Goal: Information Seeking & Learning: Learn about a topic

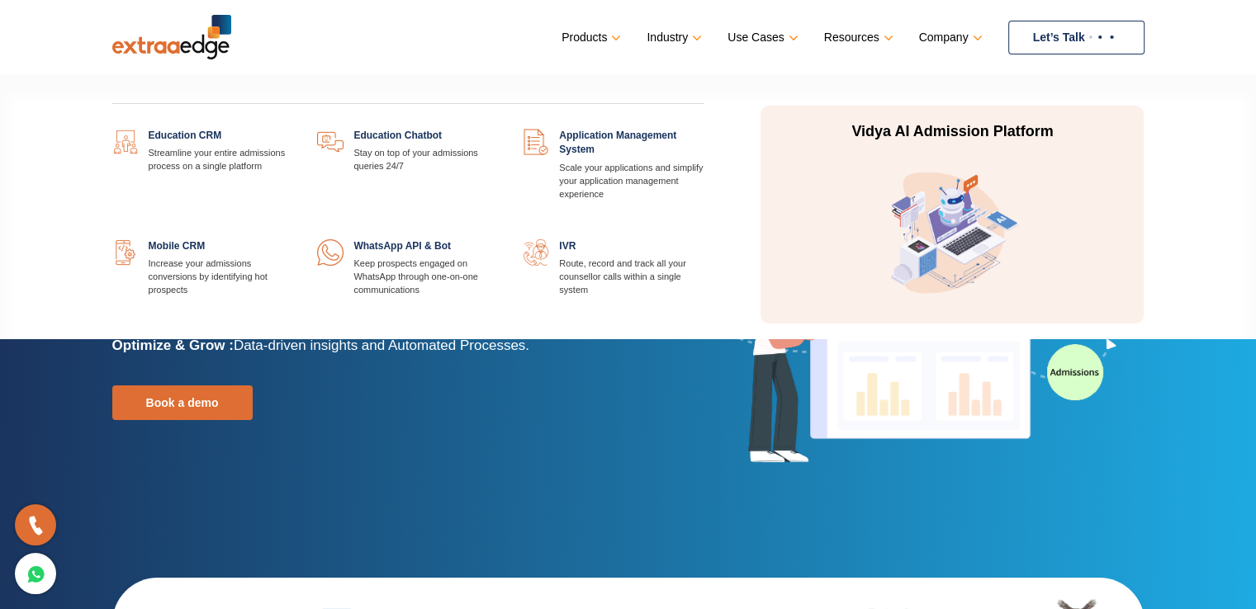
click at [292, 239] on link at bounding box center [292, 239] width 0 height 0
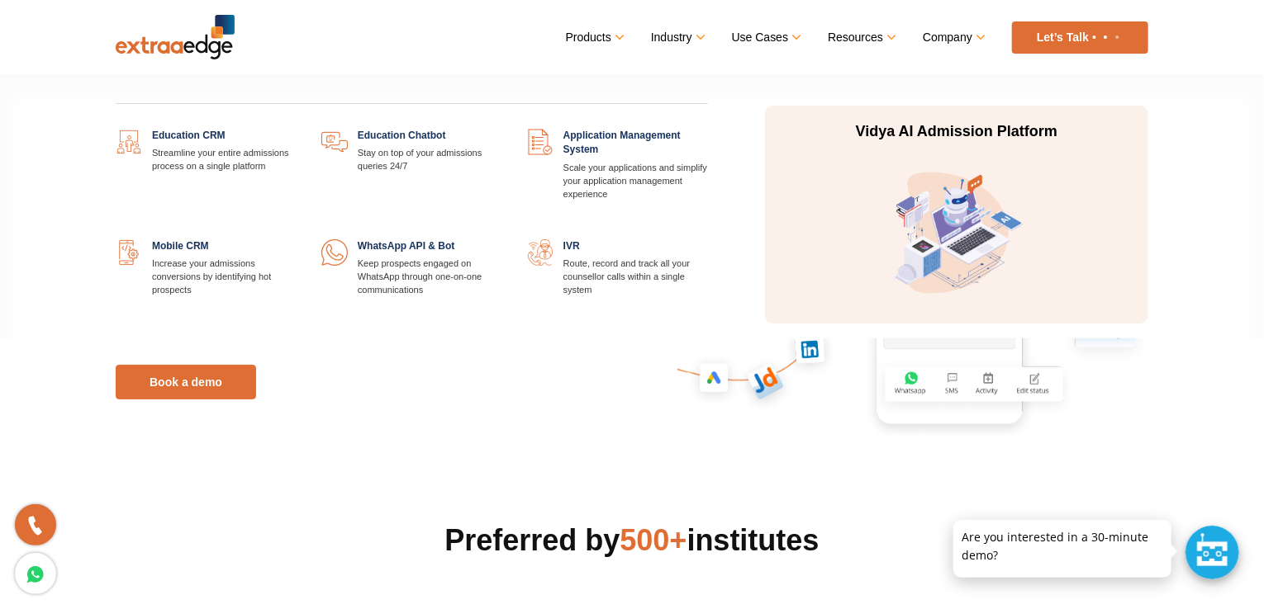
click at [296, 129] on link at bounding box center [296, 129] width 0 height 0
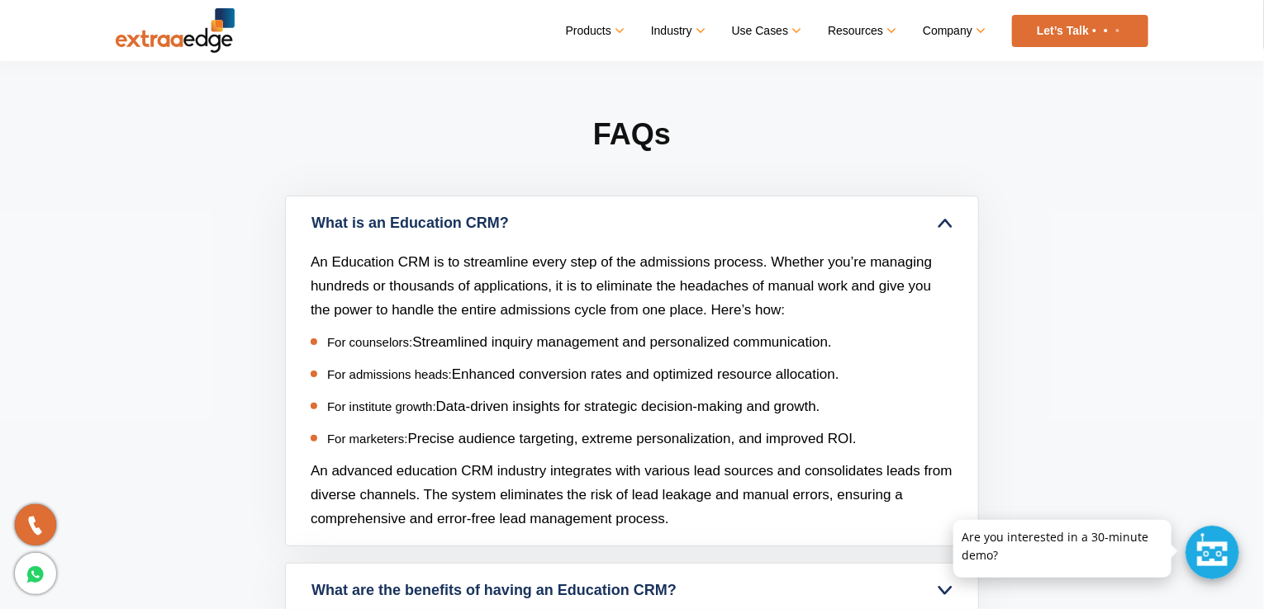
scroll to position [6010, 0]
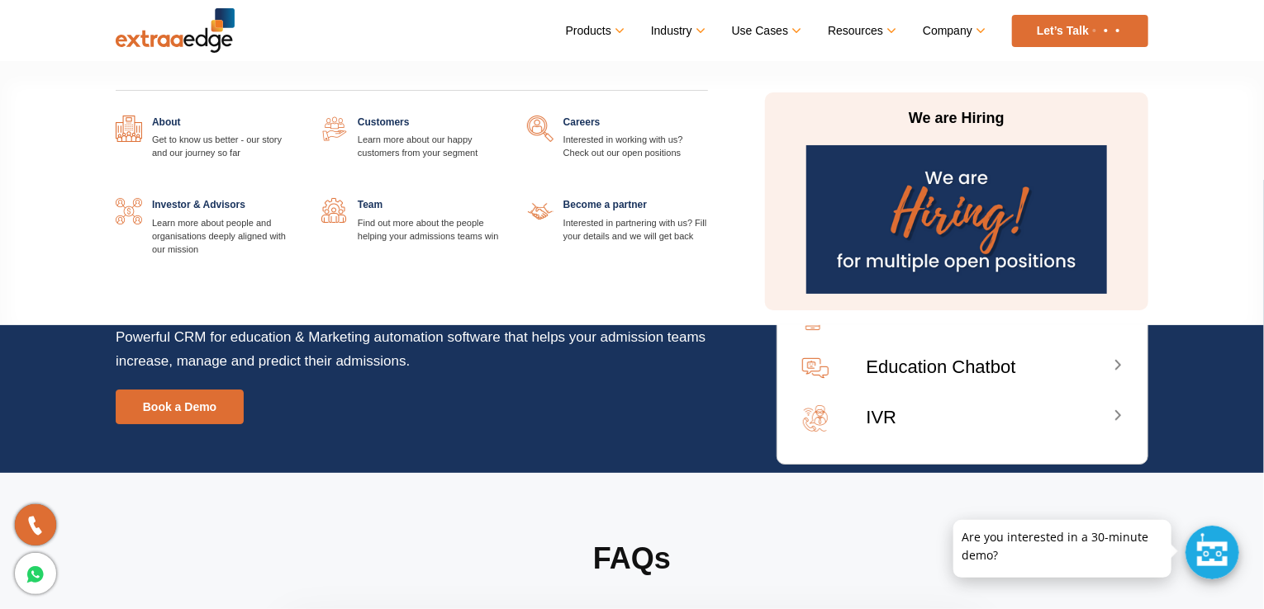
click at [939, 28] on link "Company" at bounding box center [952, 31] width 60 height 24
click at [296, 116] on link at bounding box center [296, 116] width 0 height 0
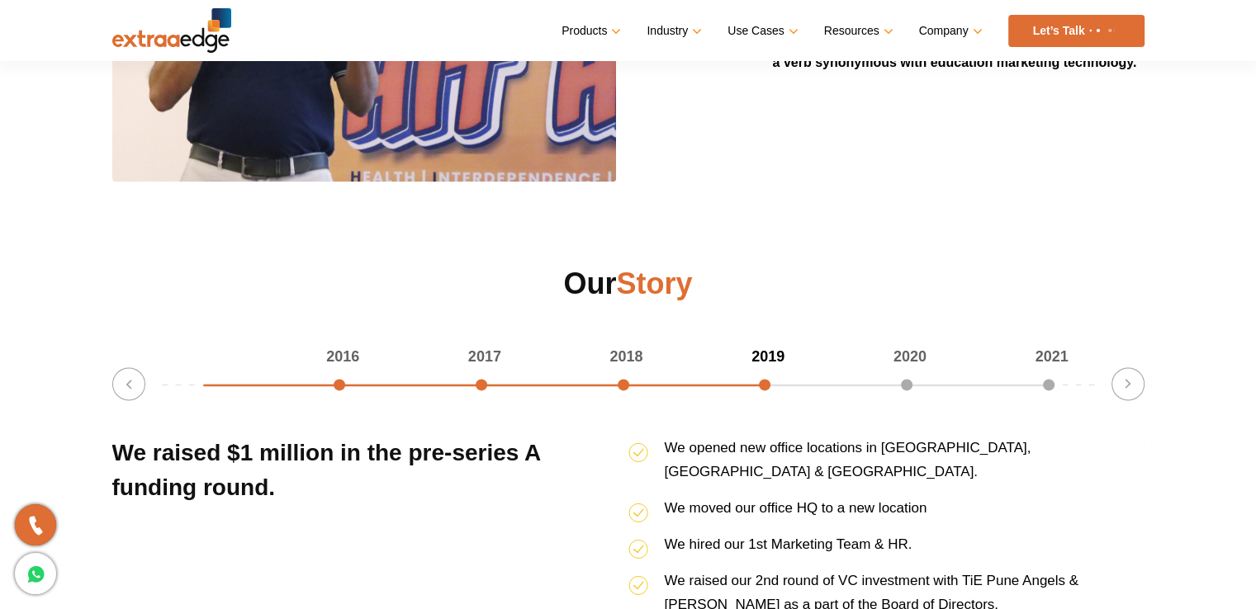
scroll to position [2130, 0]
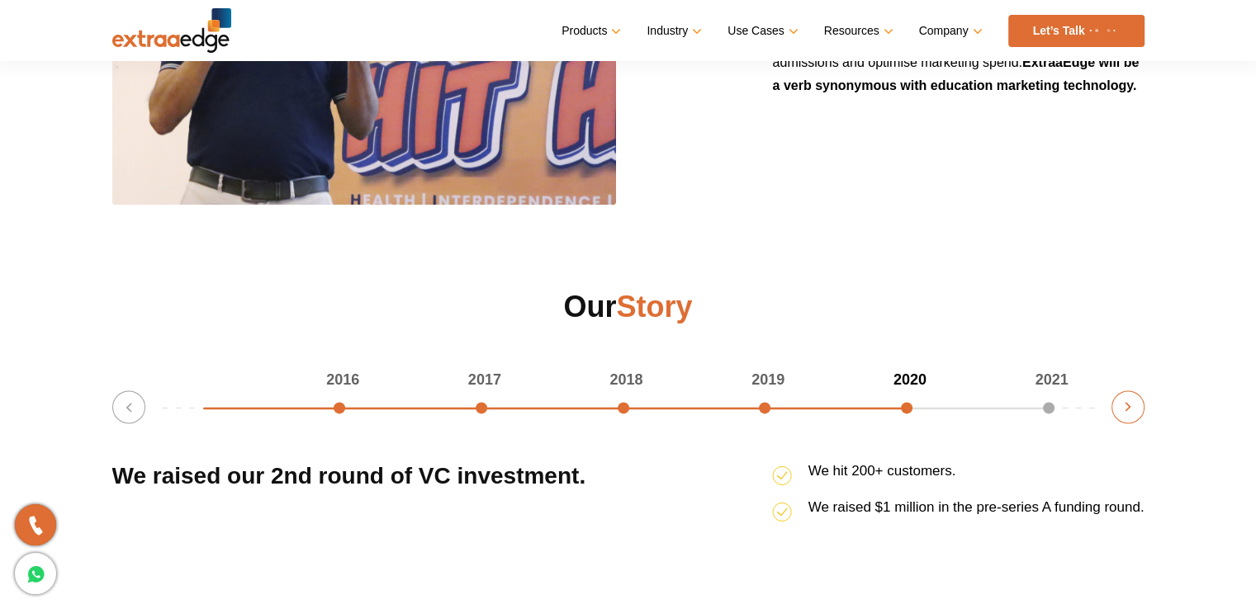
click at [1129, 410] on button "Next" at bounding box center [1128, 407] width 33 height 33
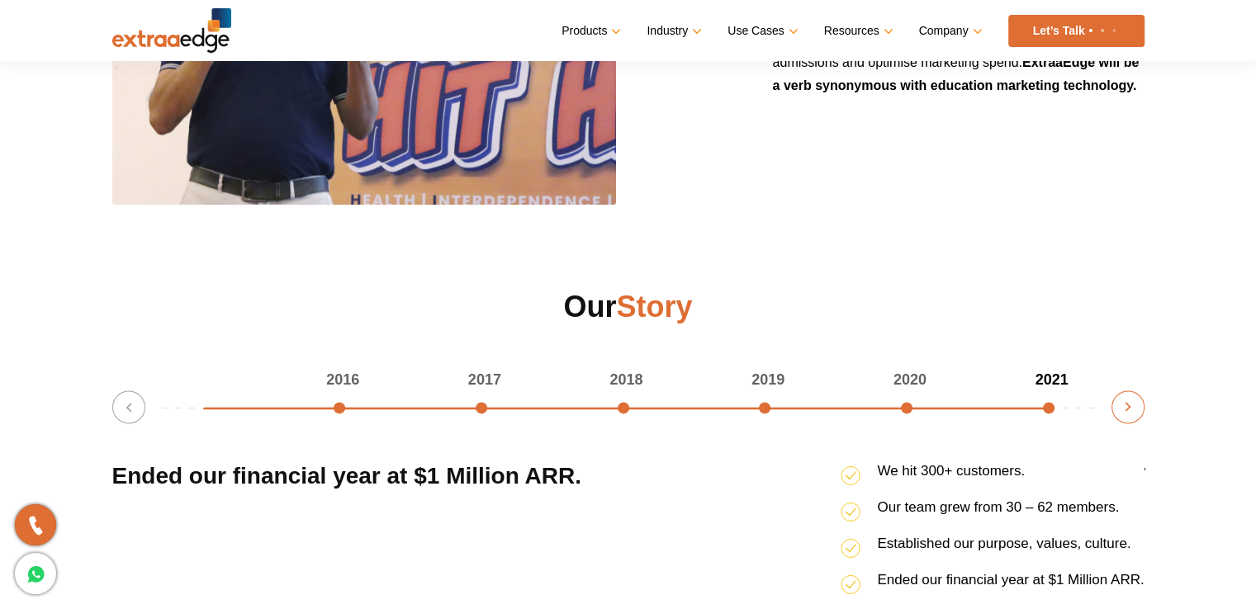
click at [1129, 410] on button "Next" at bounding box center [1128, 407] width 33 height 33
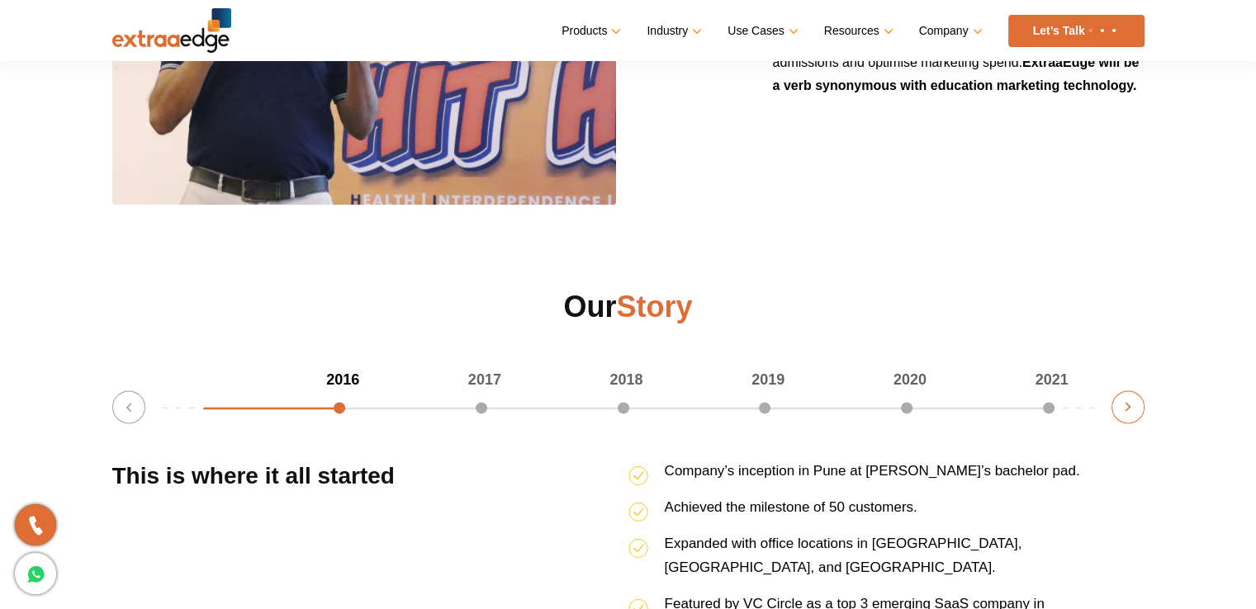
click at [1129, 410] on button "Next" at bounding box center [1128, 407] width 33 height 33
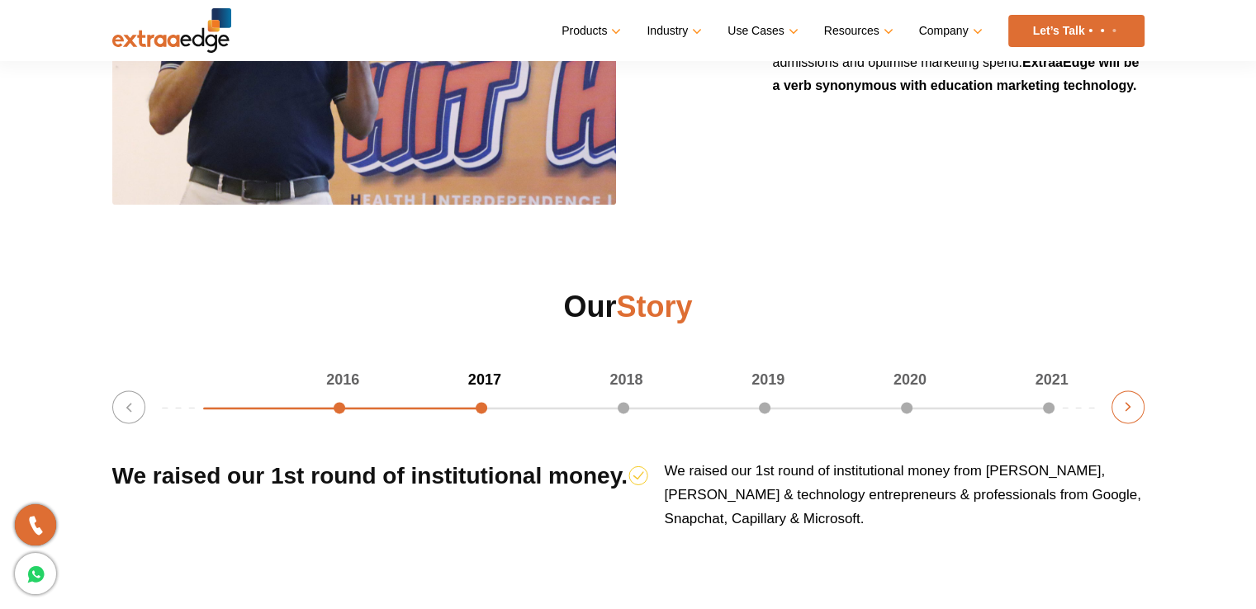
click at [1129, 410] on button "Next" at bounding box center [1128, 407] width 33 height 33
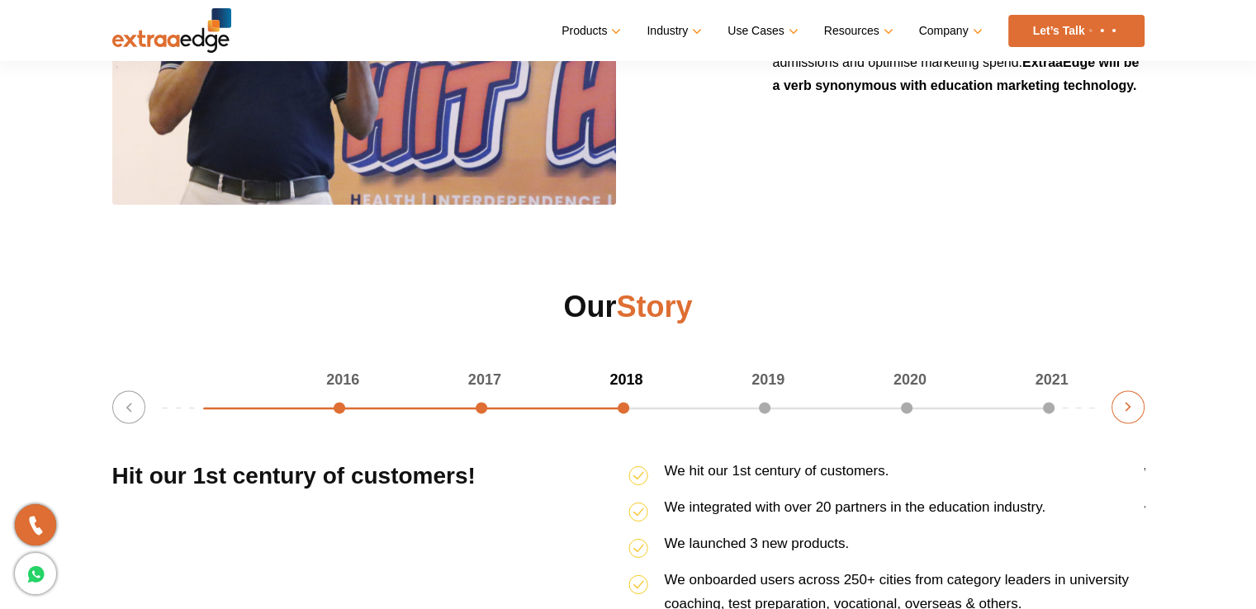
click at [1129, 410] on button "Next" at bounding box center [1128, 407] width 33 height 33
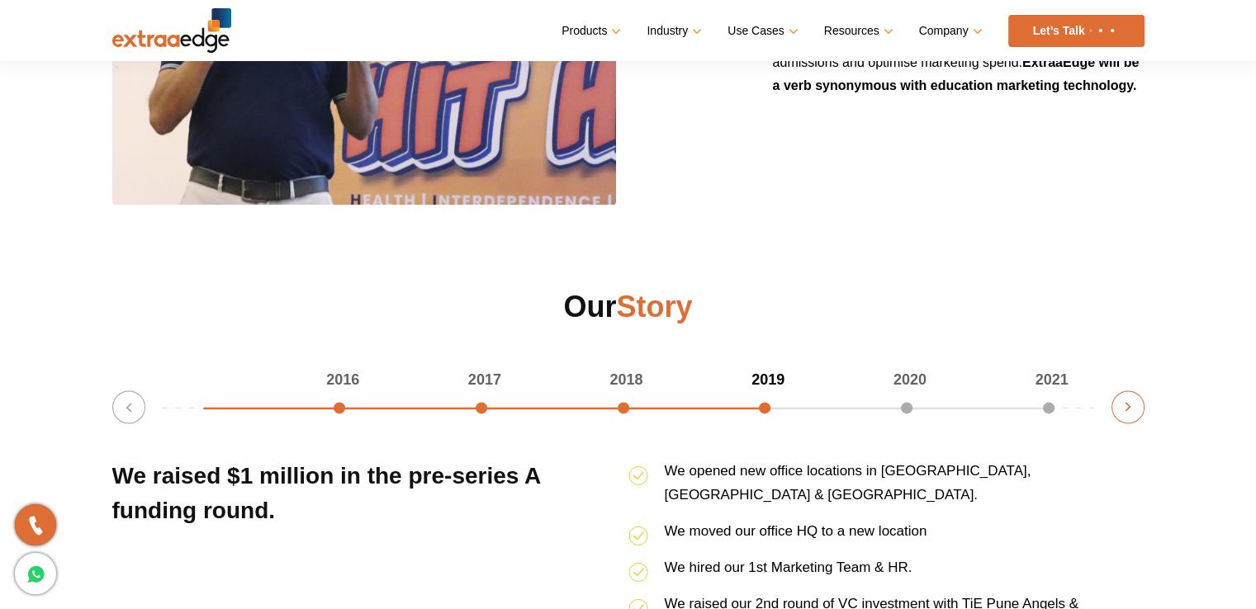
click at [1129, 410] on button "Next" at bounding box center [1128, 407] width 33 height 33
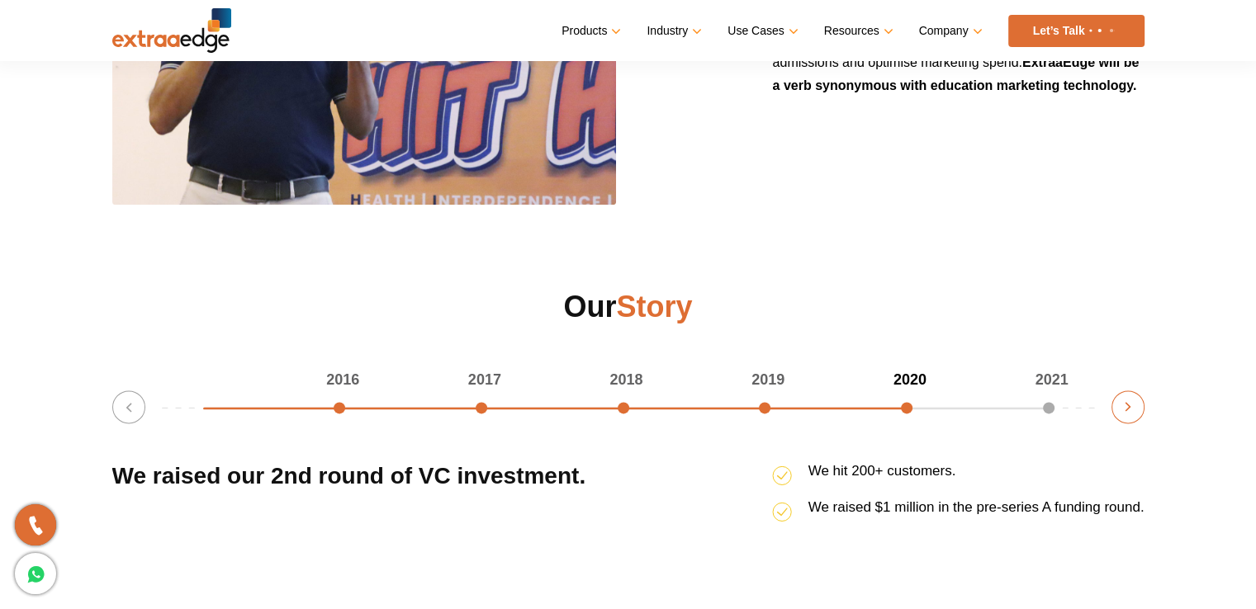
click at [1129, 410] on button "Next" at bounding box center [1128, 407] width 33 height 33
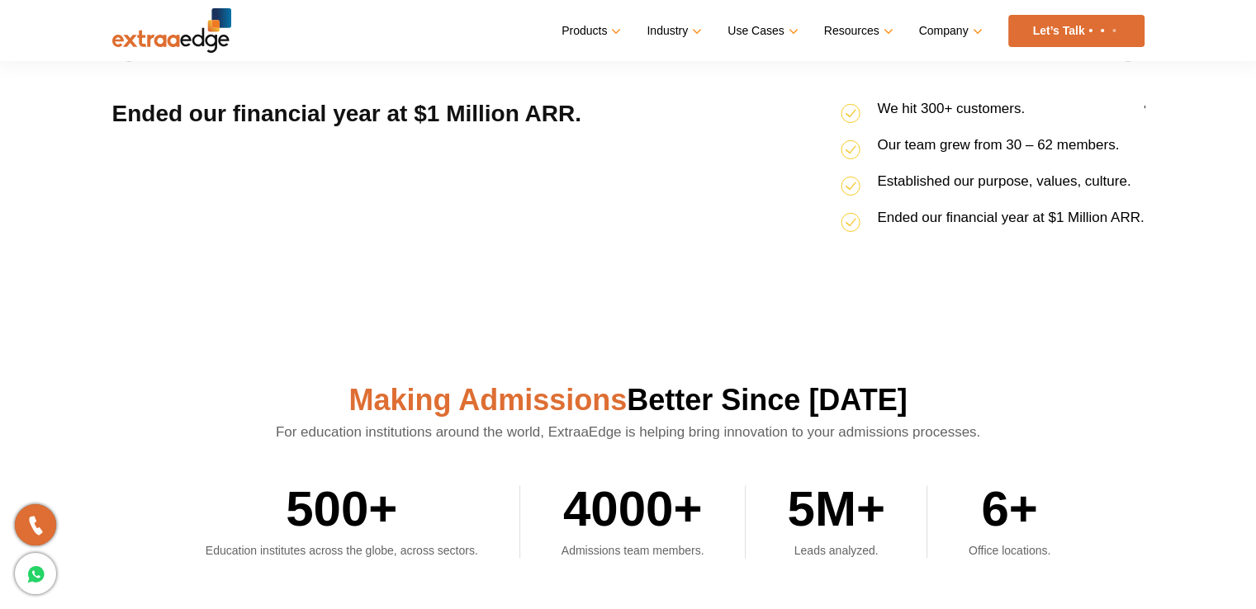
scroll to position [2267, 0]
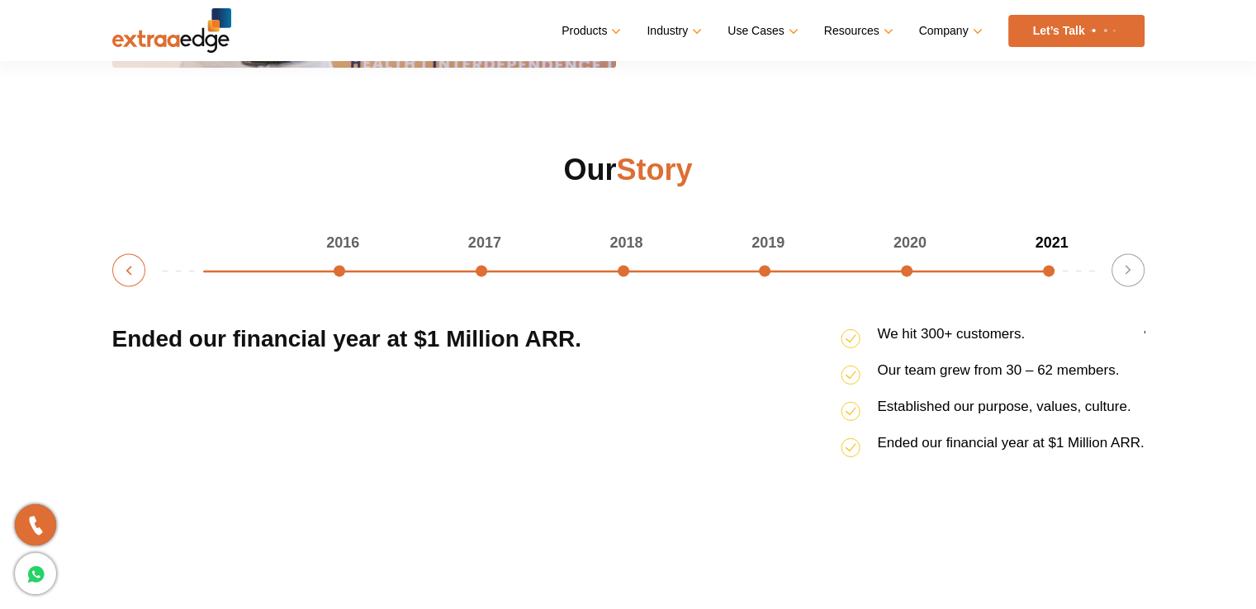
click at [131, 275] on button "Previous" at bounding box center [128, 270] width 33 height 33
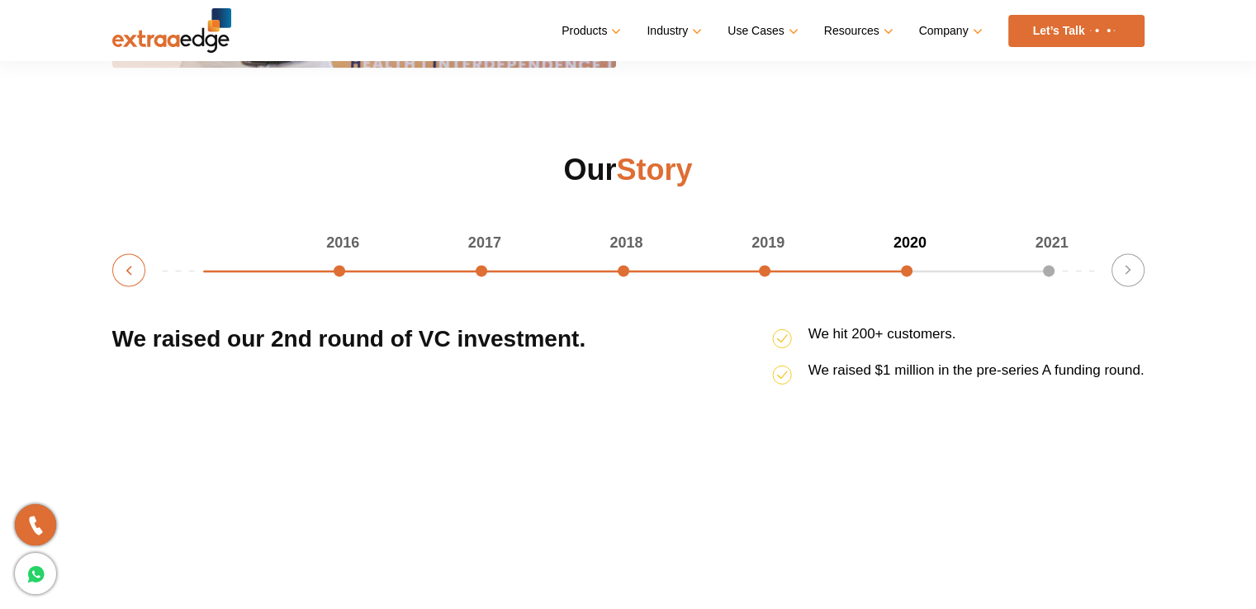
click at [131, 275] on button "Previous" at bounding box center [128, 270] width 33 height 33
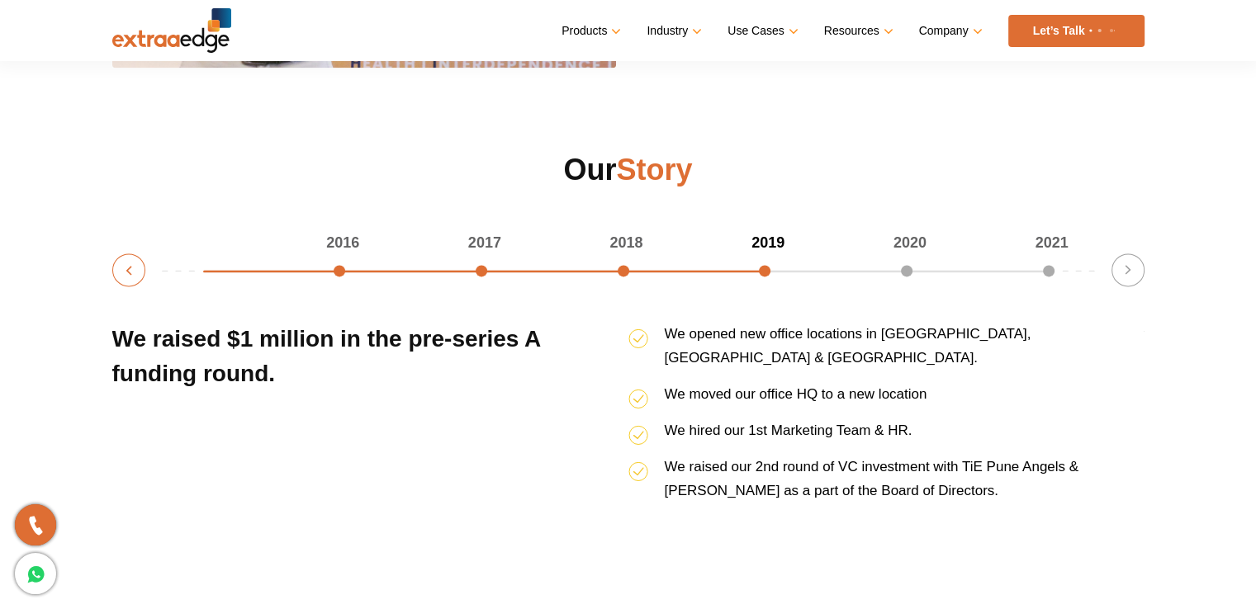
click at [131, 275] on button "Previous" at bounding box center [128, 270] width 33 height 33
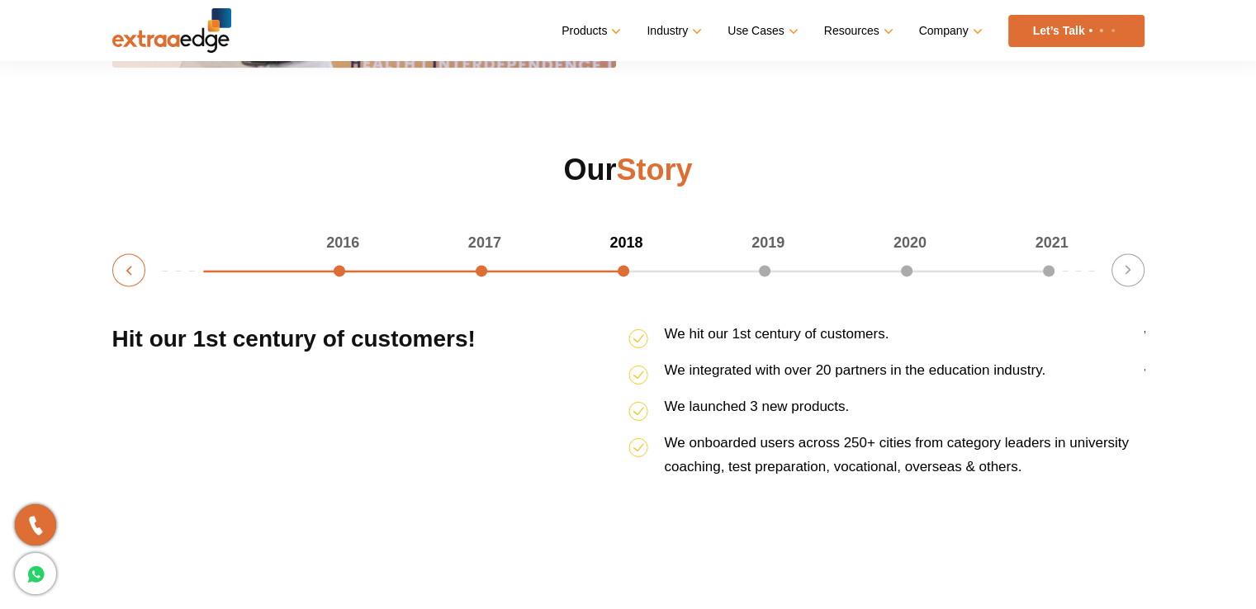
click at [131, 275] on button "Previous" at bounding box center [128, 270] width 33 height 33
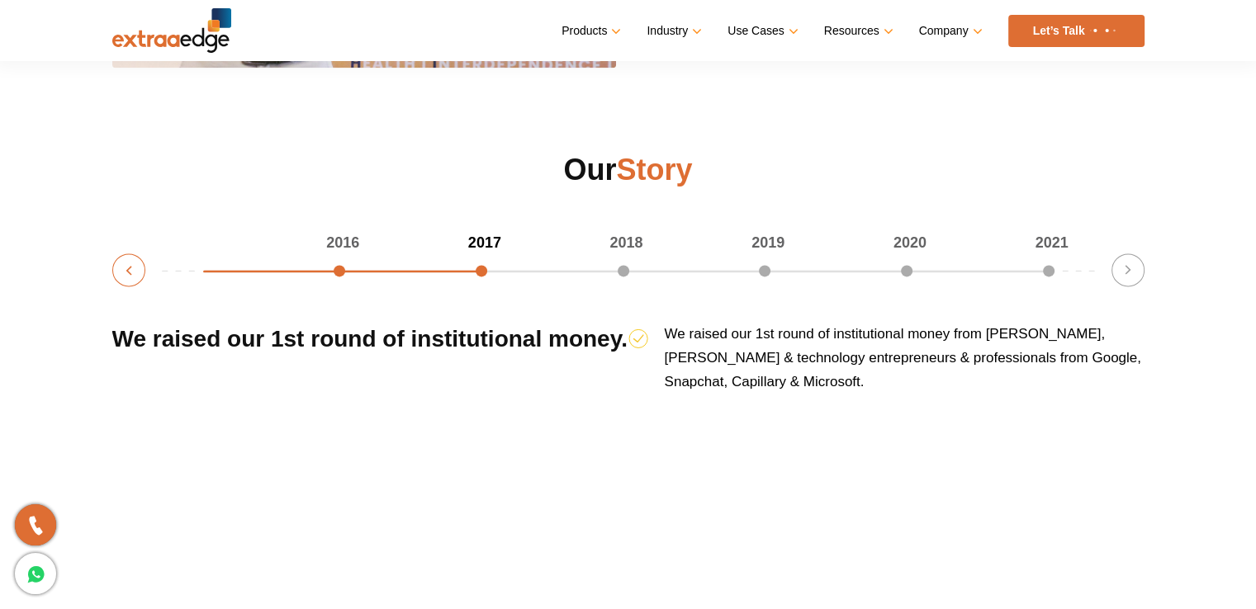
click at [131, 275] on button "Previous" at bounding box center [128, 270] width 33 height 33
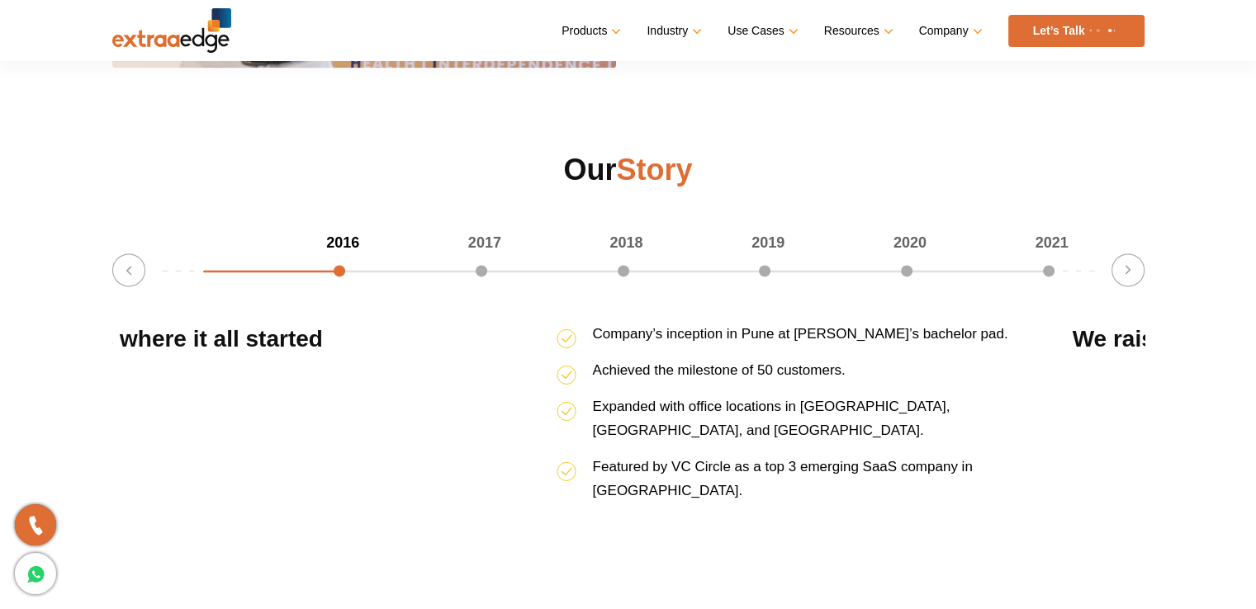
drag, startPoint x: 810, startPoint y: 327, endPoint x: 738, endPoint y: 325, distance: 71.9
click at [738, 325] on li "Company’s inception in Pune at Abhishek’s bachelor pad." at bounding box center [815, 340] width 516 height 36
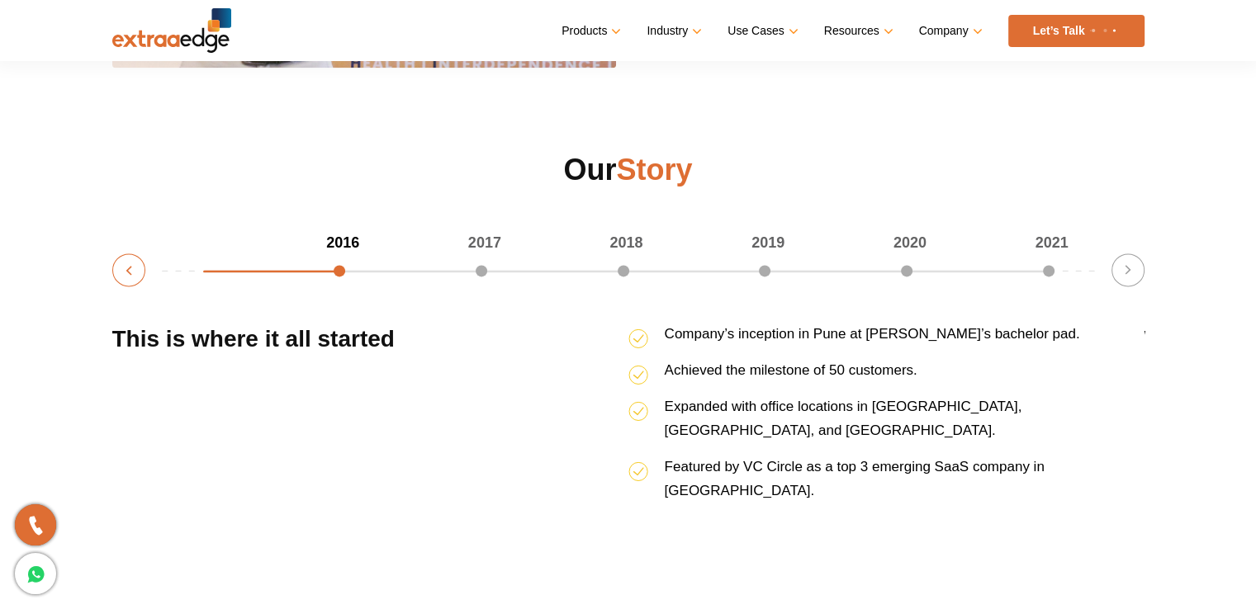
click at [134, 263] on button "Previous" at bounding box center [128, 270] width 33 height 33
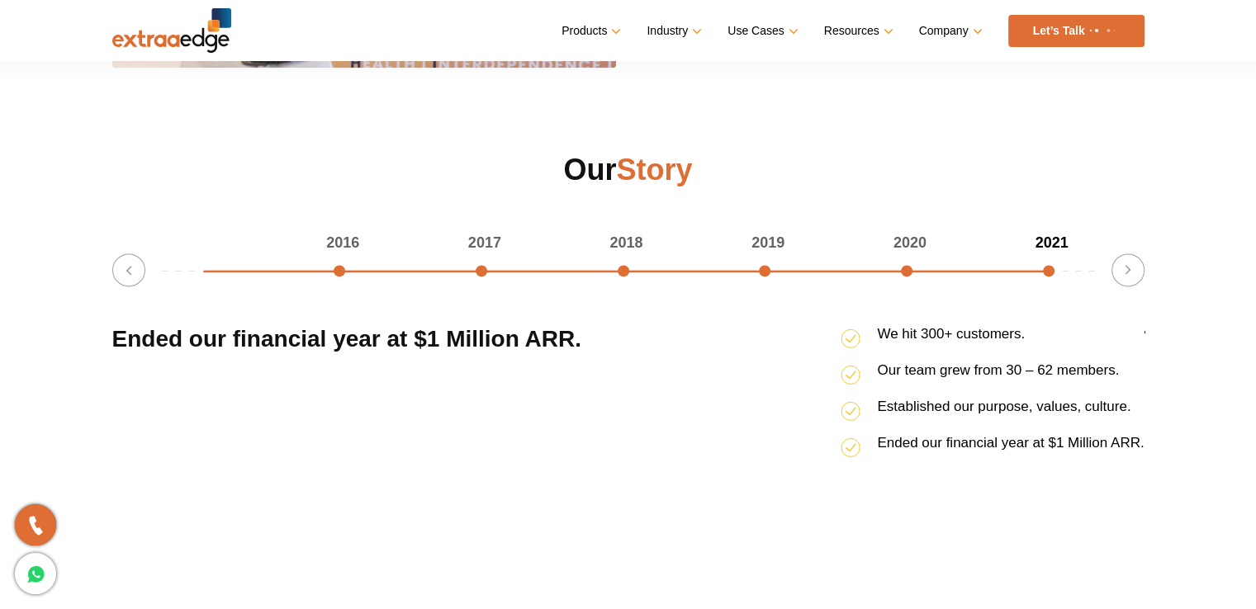
click at [1150, 273] on div "Our Story 2016 2017 2018 2019 2020 2021 100% completed Previous Ended our finan…" at bounding box center [628, 332] width 1057 height 365
click at [1136, 272] on button "Next" at bounding box center [1128, 270] width 33 height 33
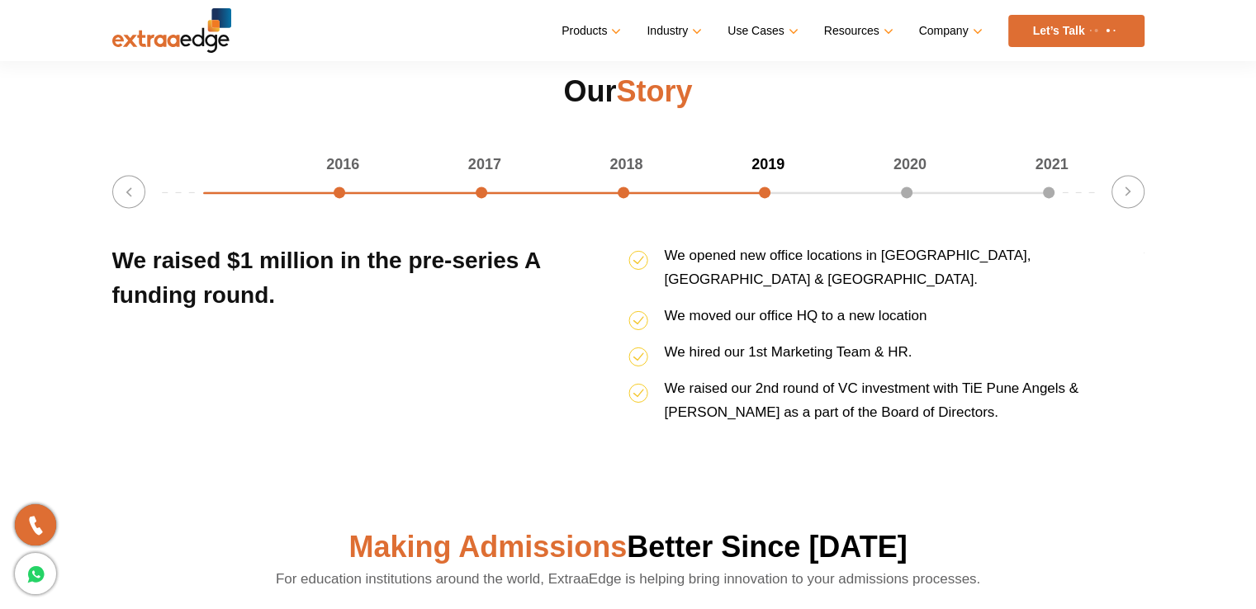
scroll to position [1854, 0]
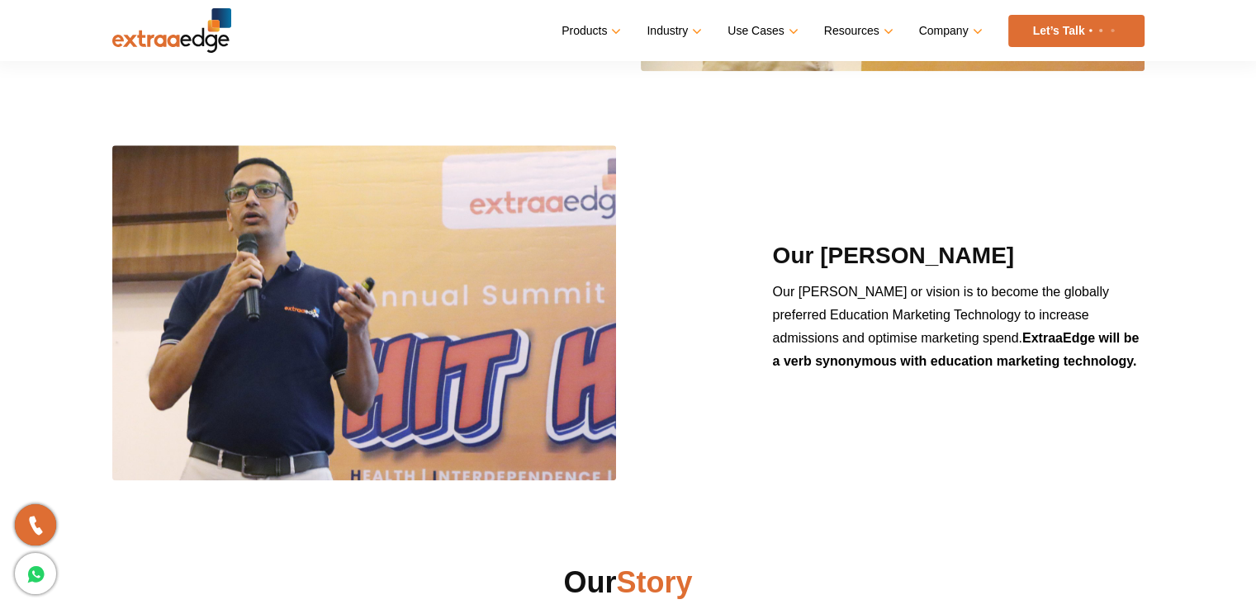
click at [1232, 397] on section "Our Maksad Our Maksad or core purpose is to bring the power of technology to ed…" at bounding box center [628, 103] width 1256 height 919
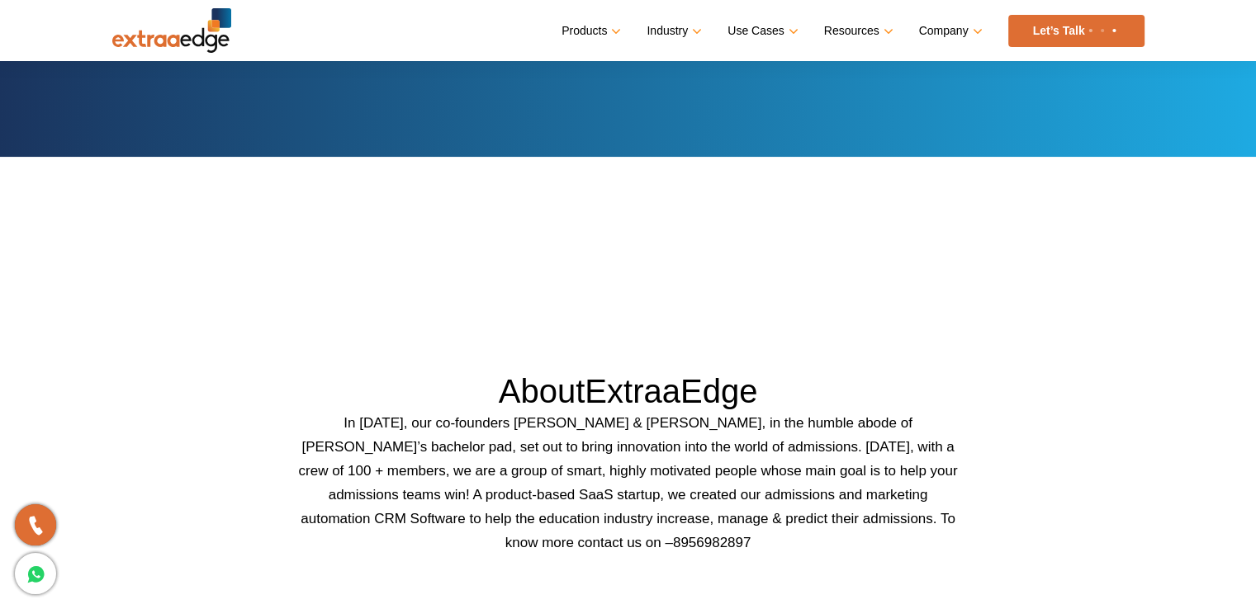
scroll to position [0, 0]
